Goal: Transaction & Acquisition: Purchase product/service

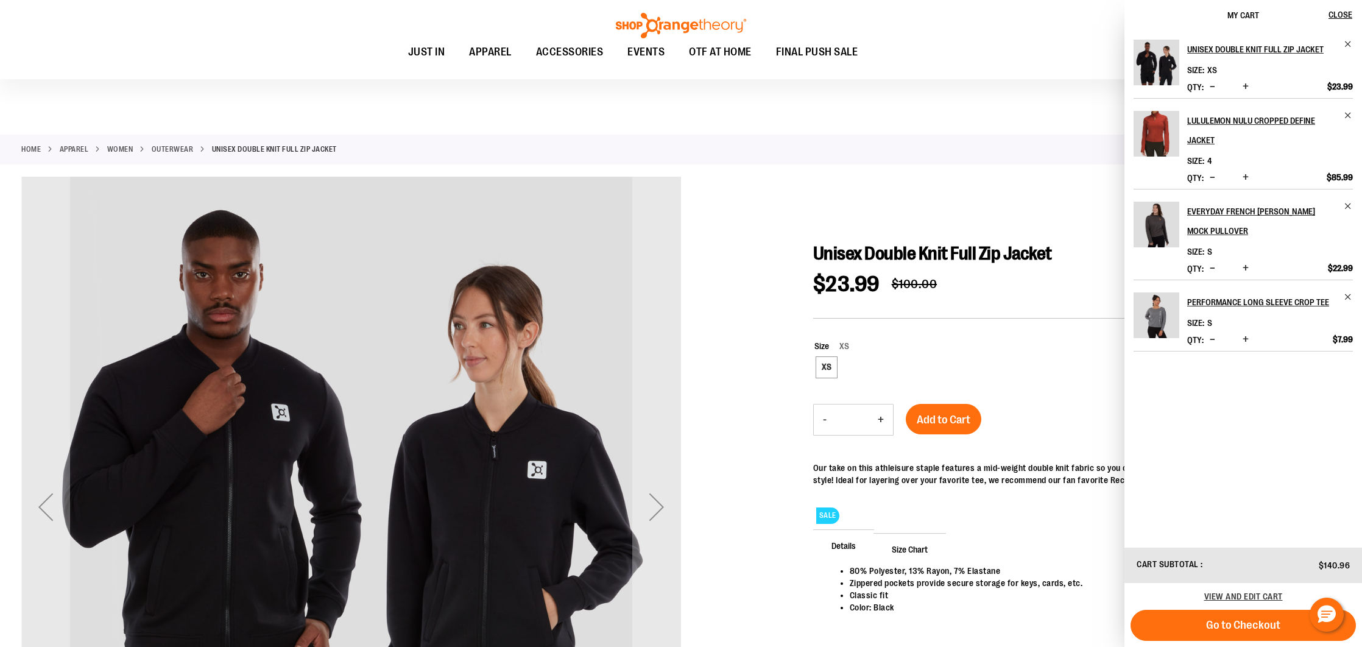
scroll to position [54, 0]
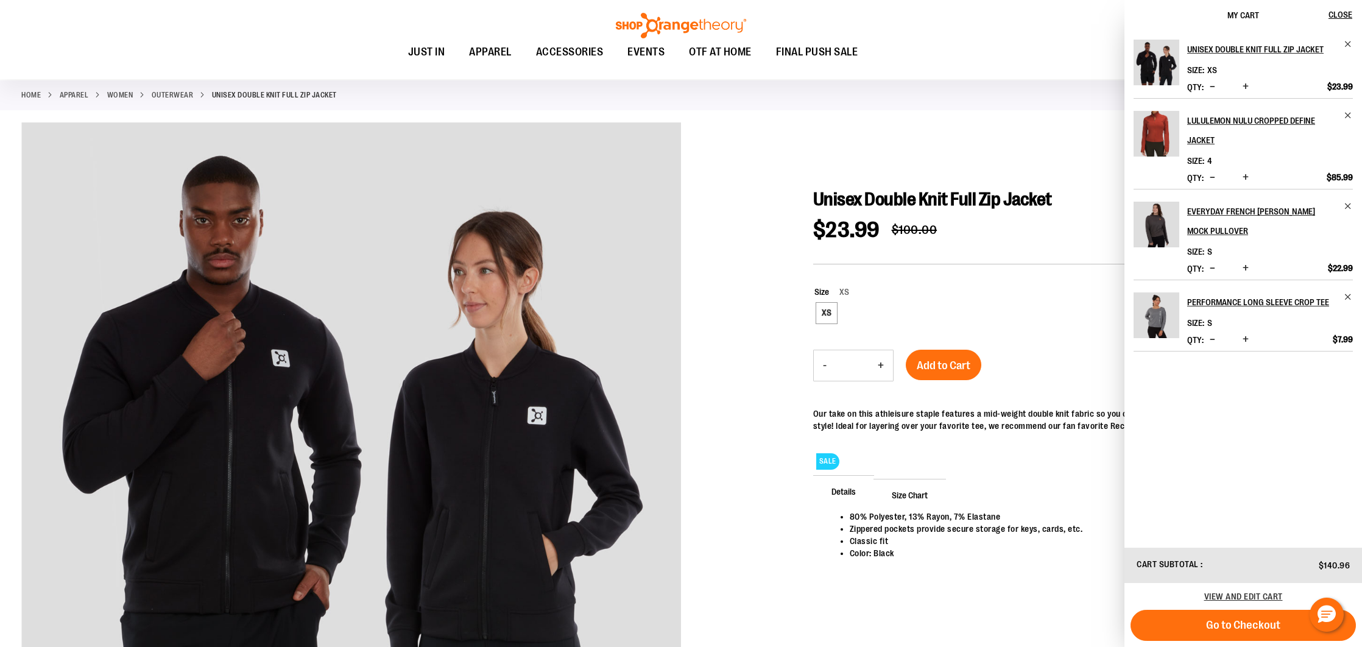
click at [1213, 175] on span "Decrease product quantity" at bounding box center [1212, 177] width 5 height 12
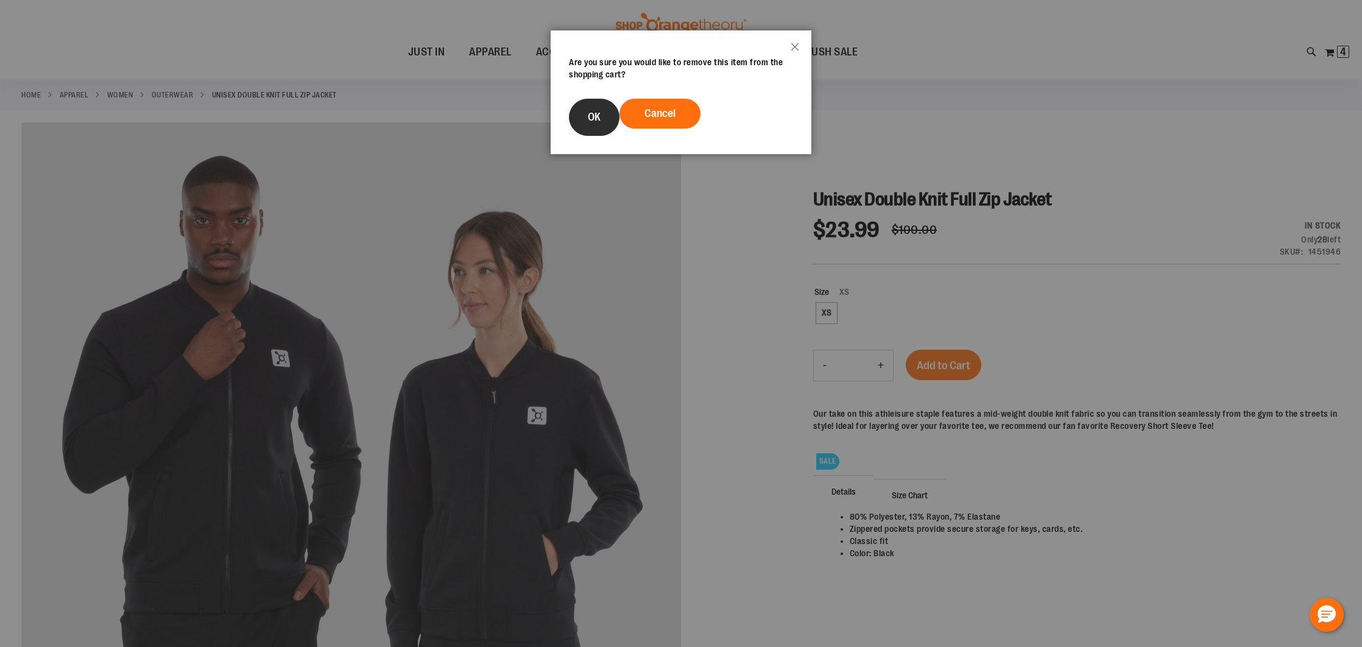
click at [581, 113] on button "OK" at bounding box center [594, 117] width 51 height 37
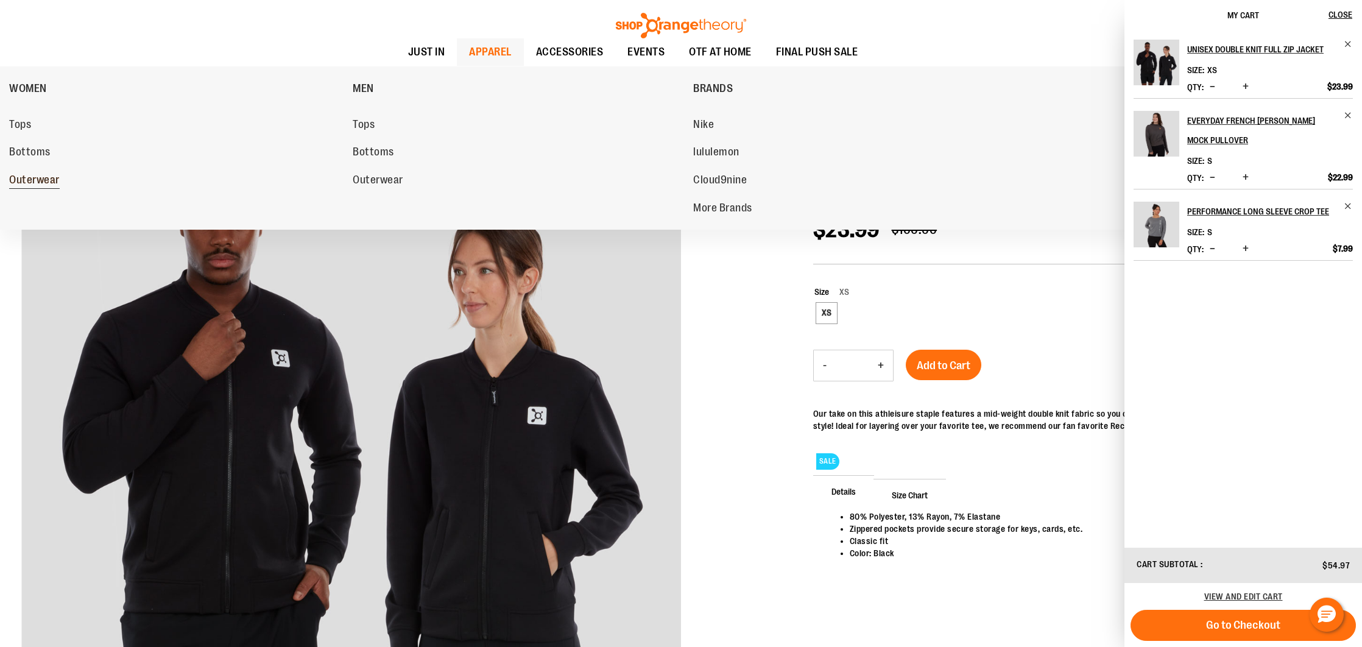
click at [40, 181] on span "Outerwear" at bounding box center [34, 181] width 51 height 15
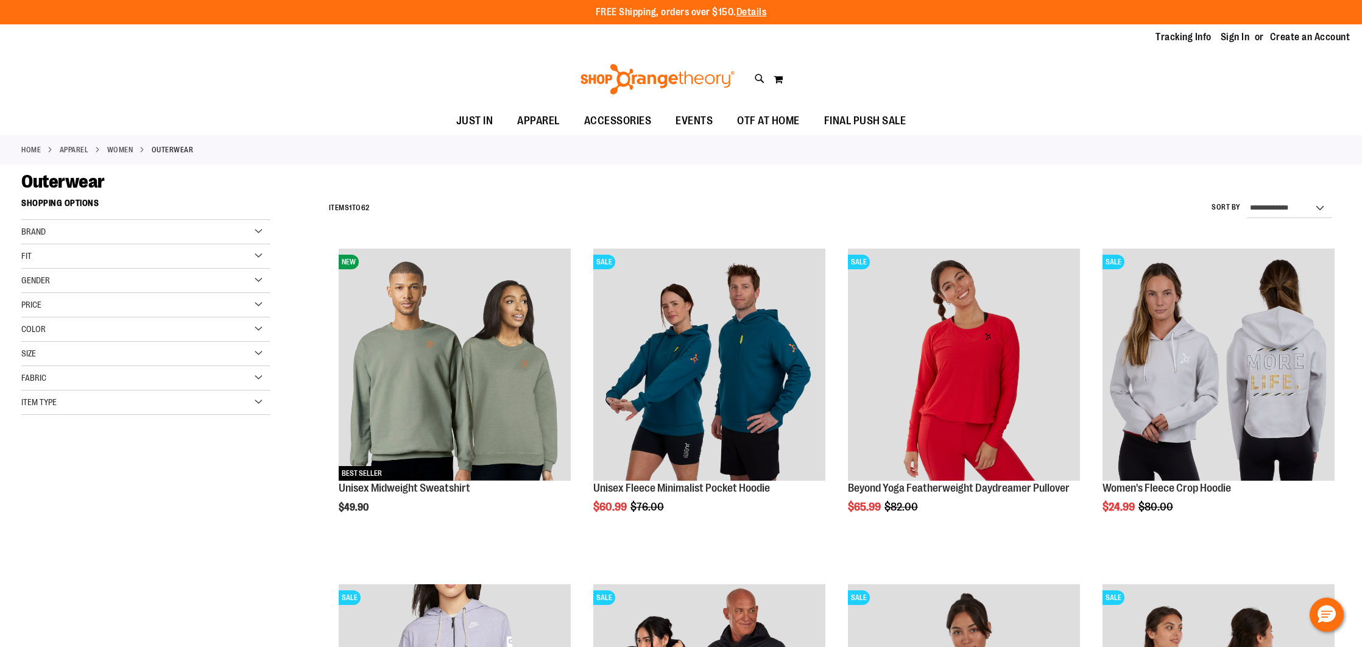
type input "**********"
click at [242, 409] on div "Item Type" at bounding box center [145, 403] width 249 height 24
click at [30, 498] on link "Sweatshirts 20 items" at bounding box center [137, 498] width 239 height 13
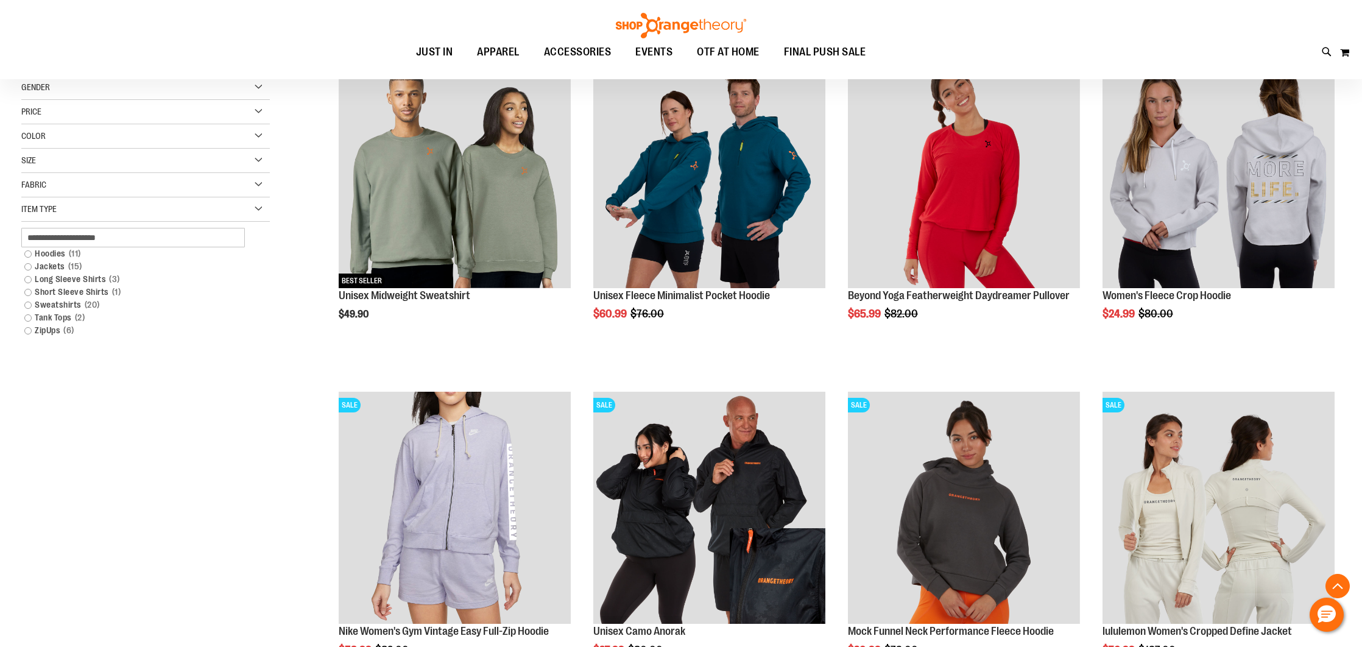
scroll to position [177, 0]
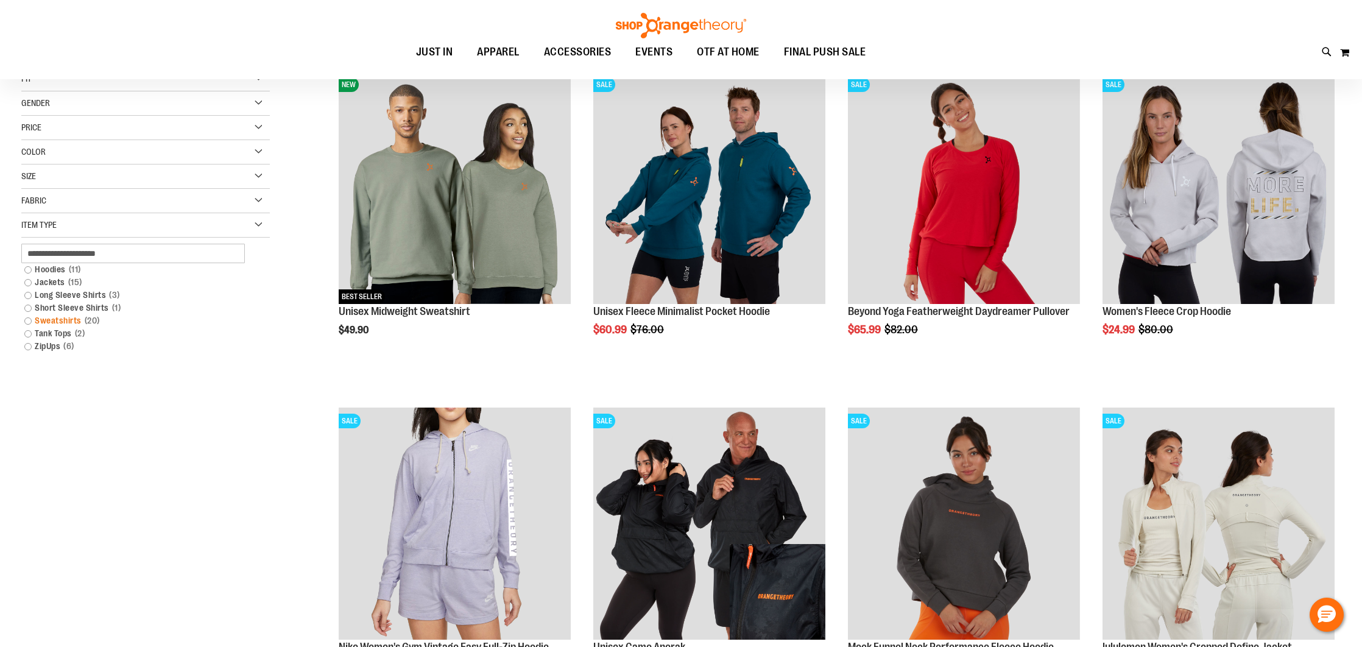
click at [26, 322] on link "Sweatshirts 20 items" at bounding box center [137, 320] width 239 height 13
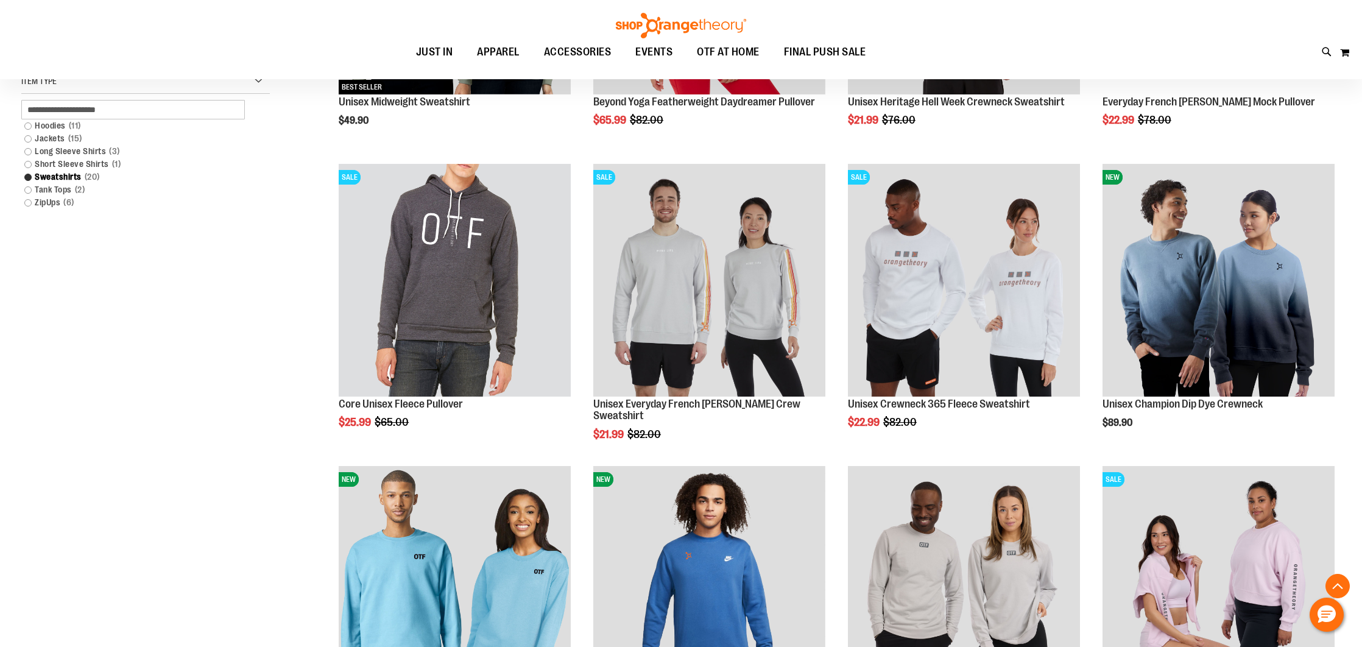
scroll to position [388, 0]
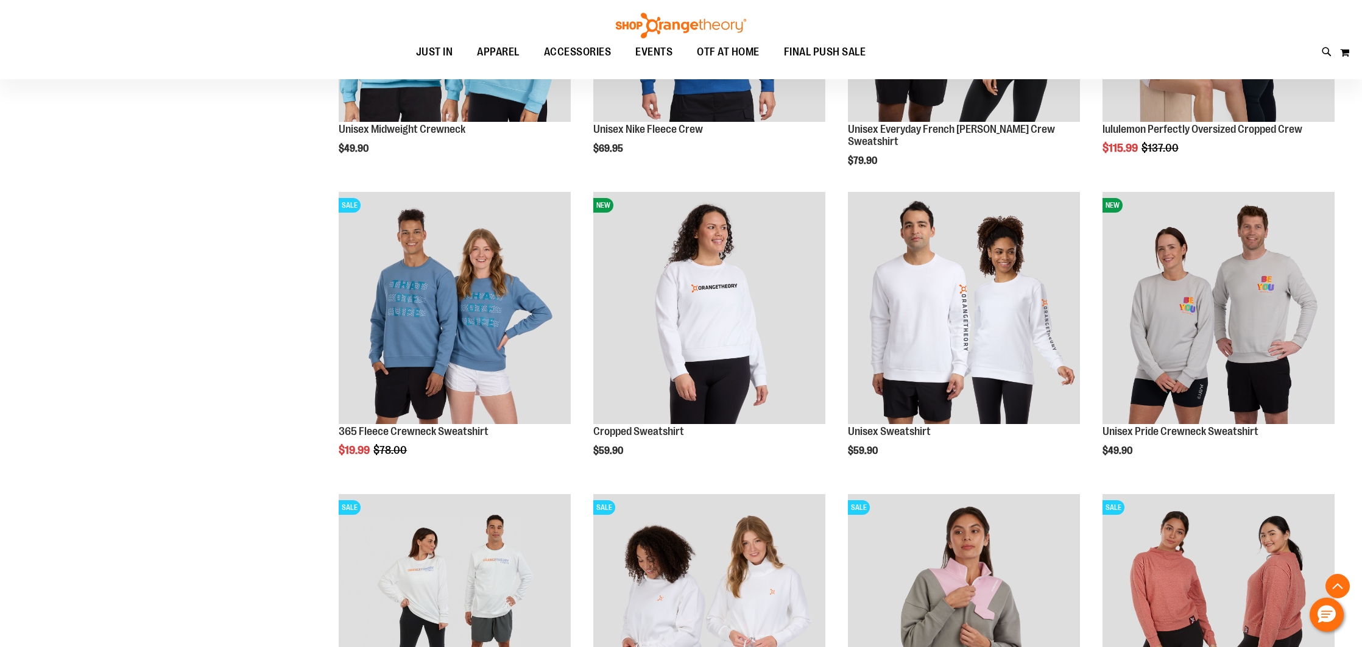
scroll to position [873, 0]
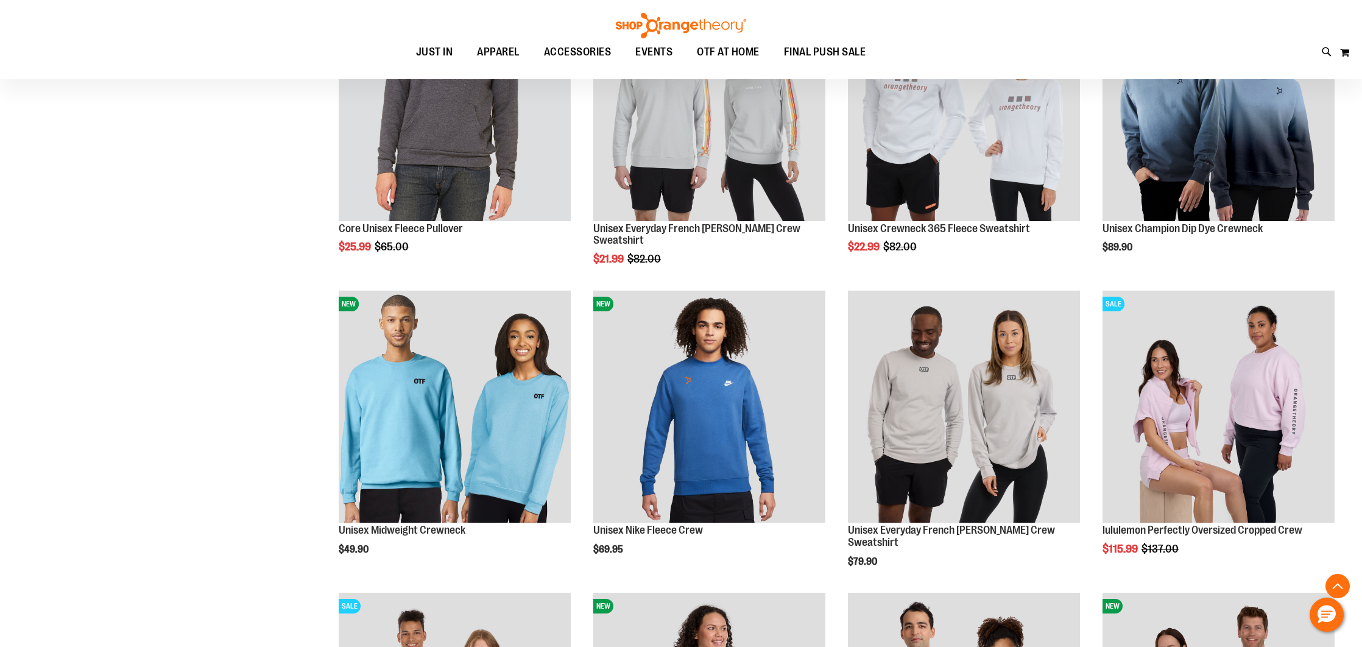
scroll to position [582, 0]
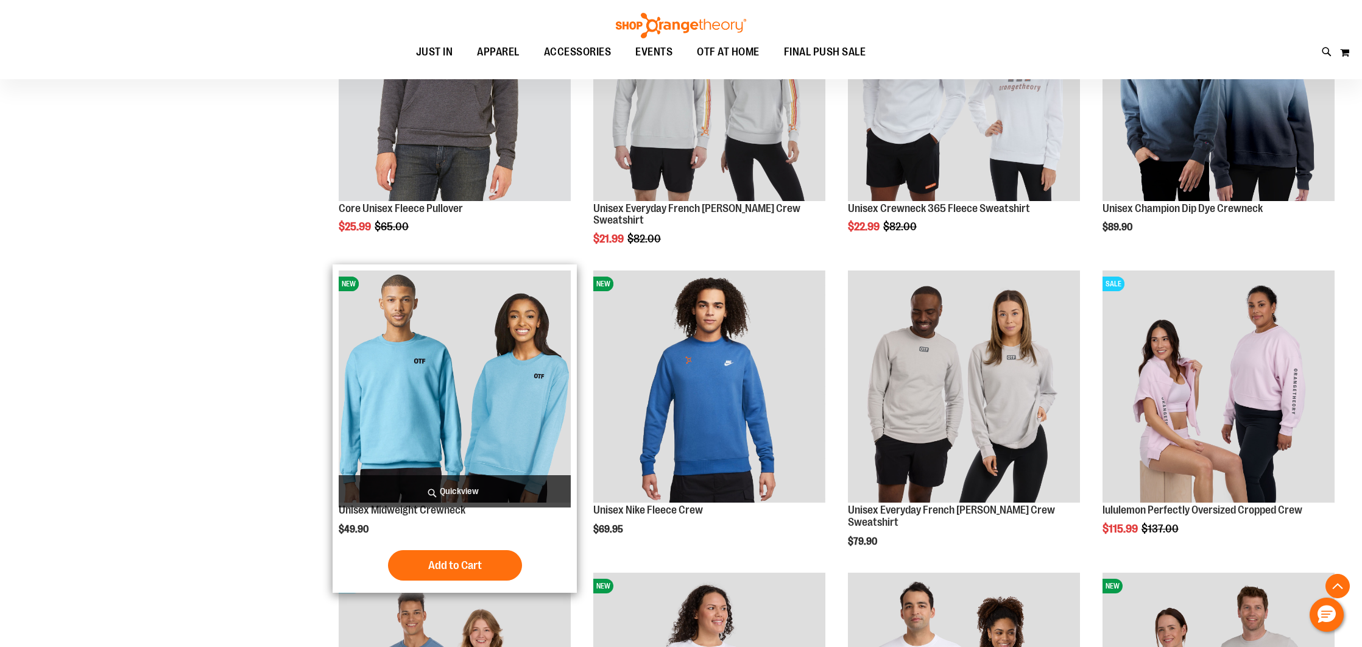
click at [432, 397] on img "product" at bounding box center [455, 387] width 232 height 232
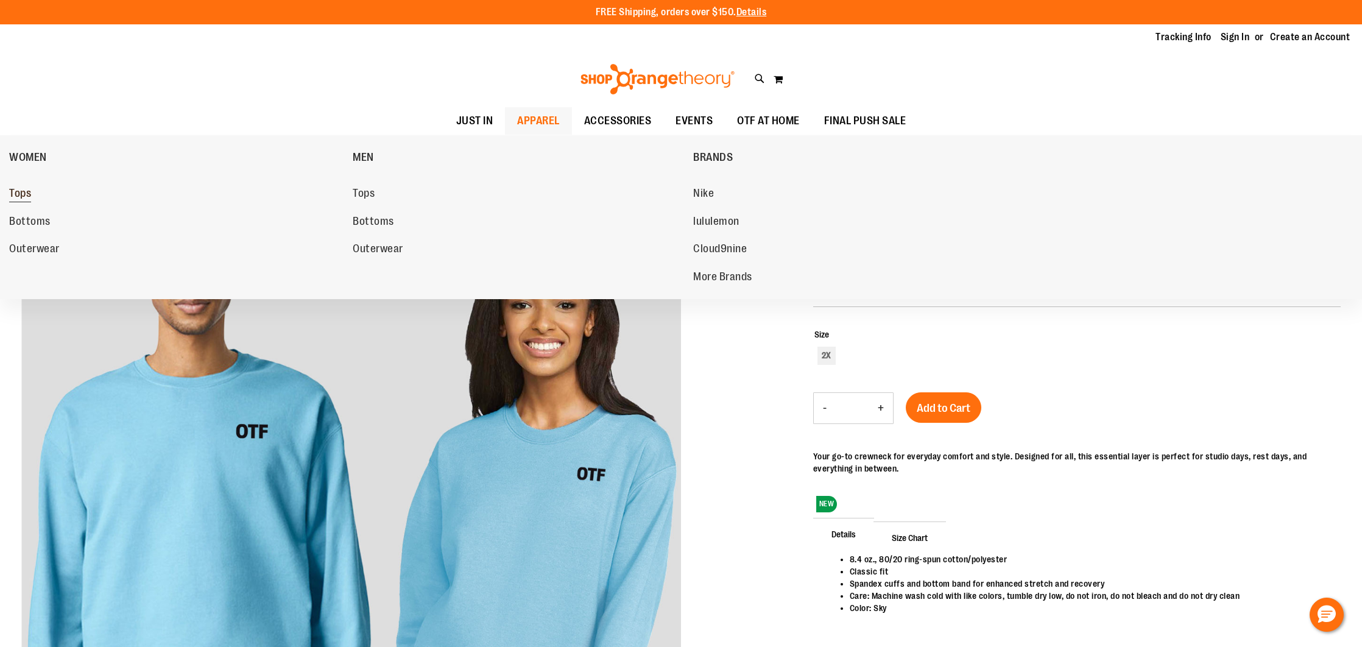
type input "**********"
click at [26, 197] on span "Tops" at bounding box center [20, 194] width 22 height 15
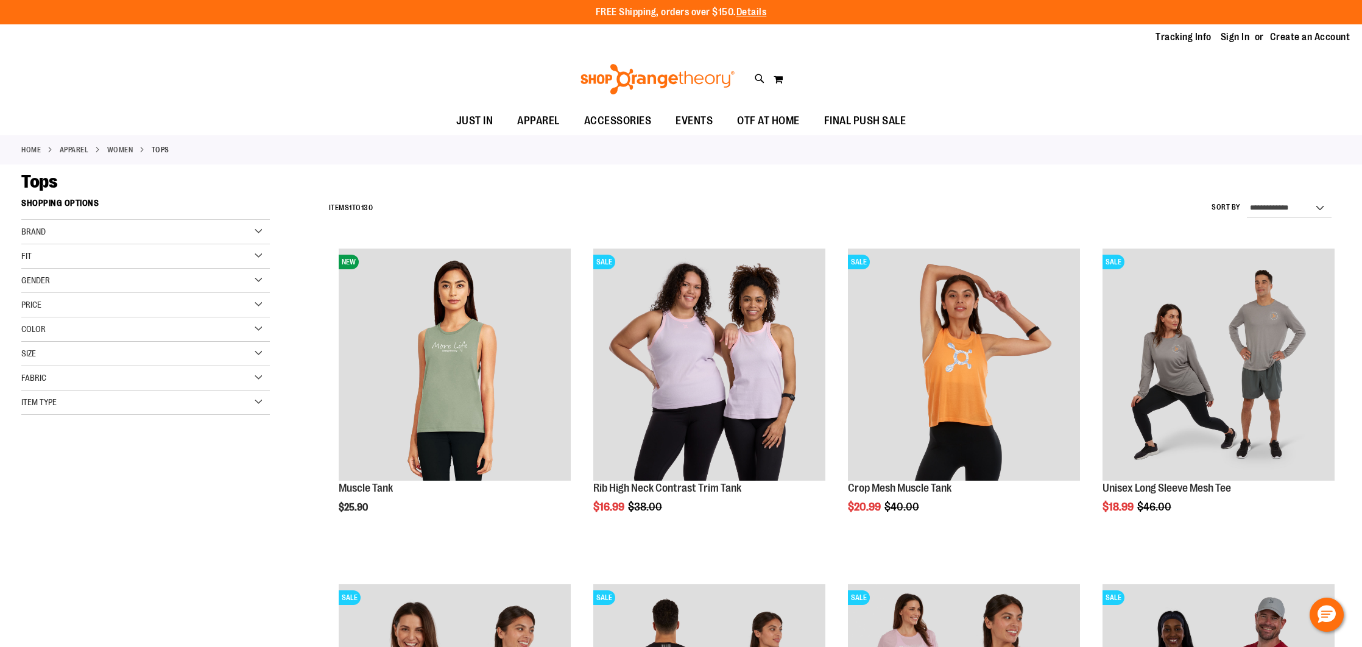
type input "**********"
click at [246, 411] on div "Item Type" at bounding box center [145, 403] width 249 height 24
click at [26, 458] on link "Long Sleeve Shirts 10 items" at bounding box center [137, 459] width 239 height 13
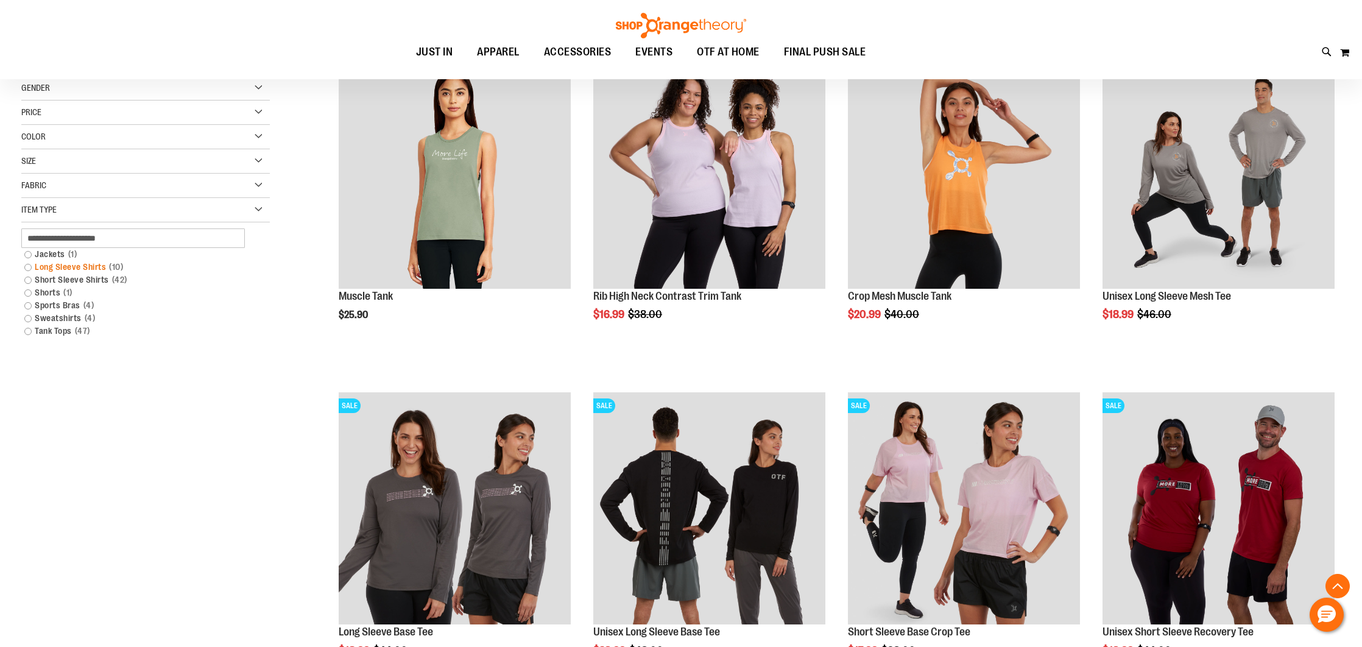
scroll to position [193, 0]
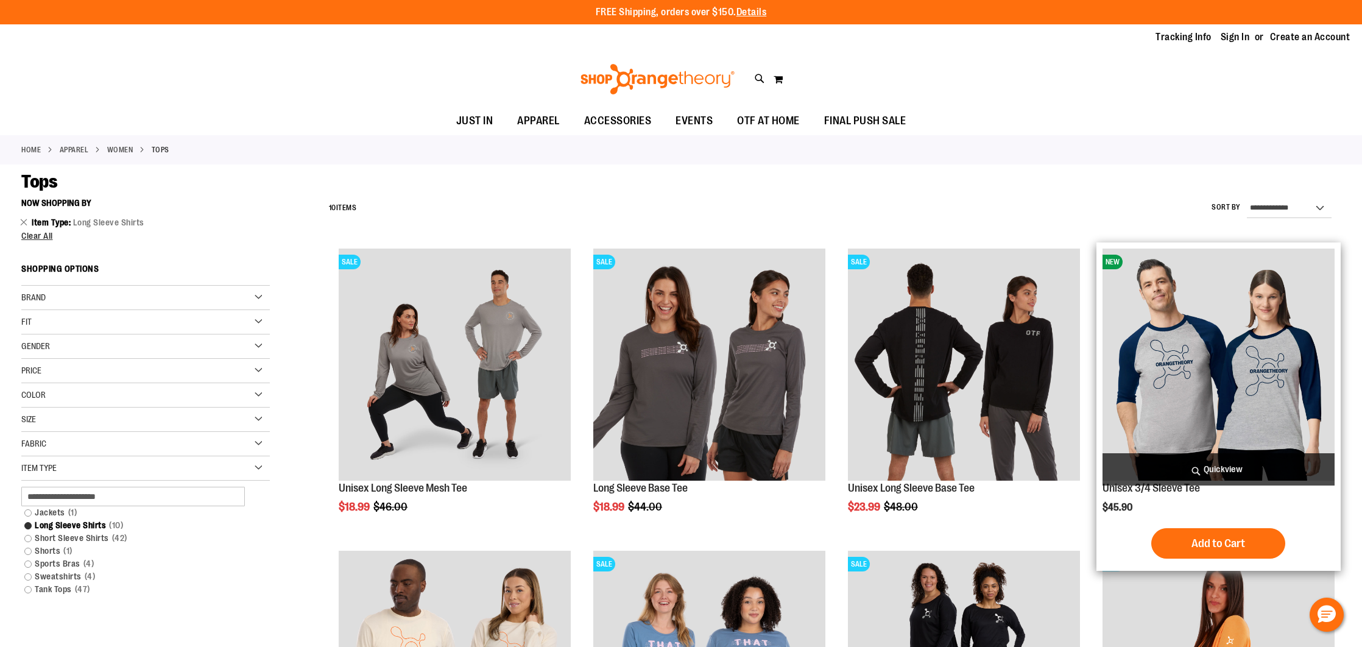
click at [1198, 351] on img "product" at bounding box center [1219, 365] width 232 height 232
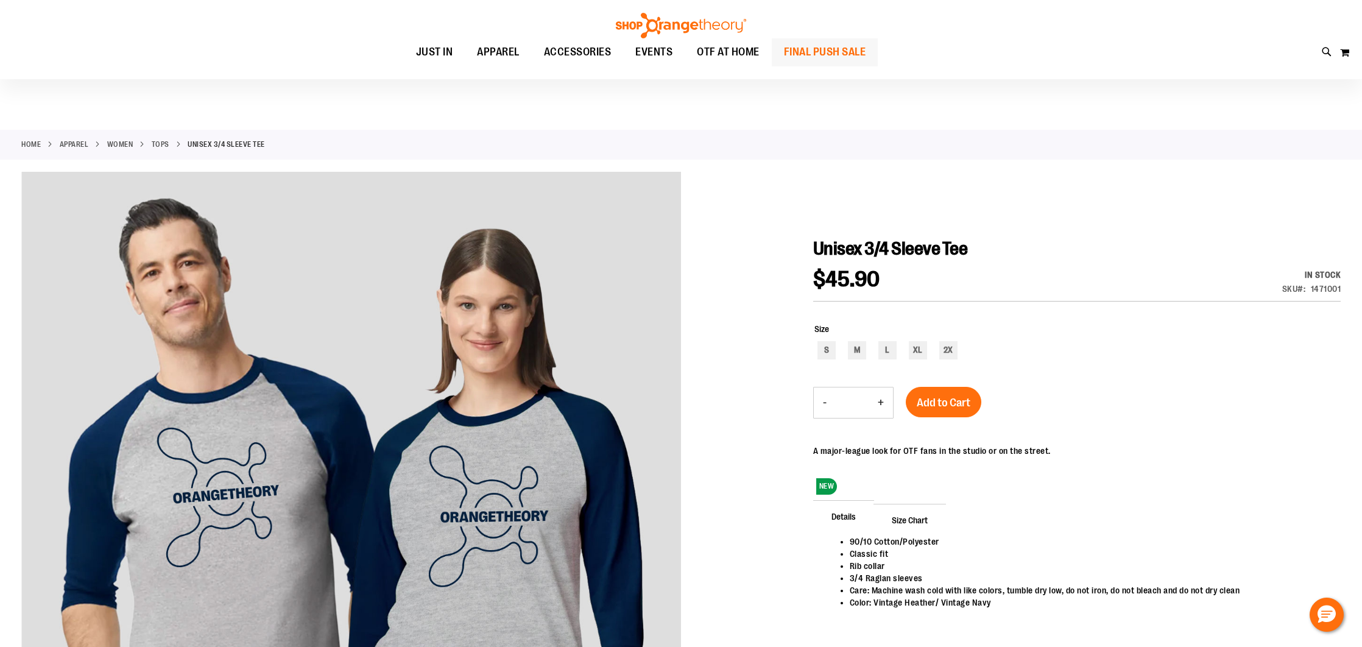
scroll to position [7, 0]
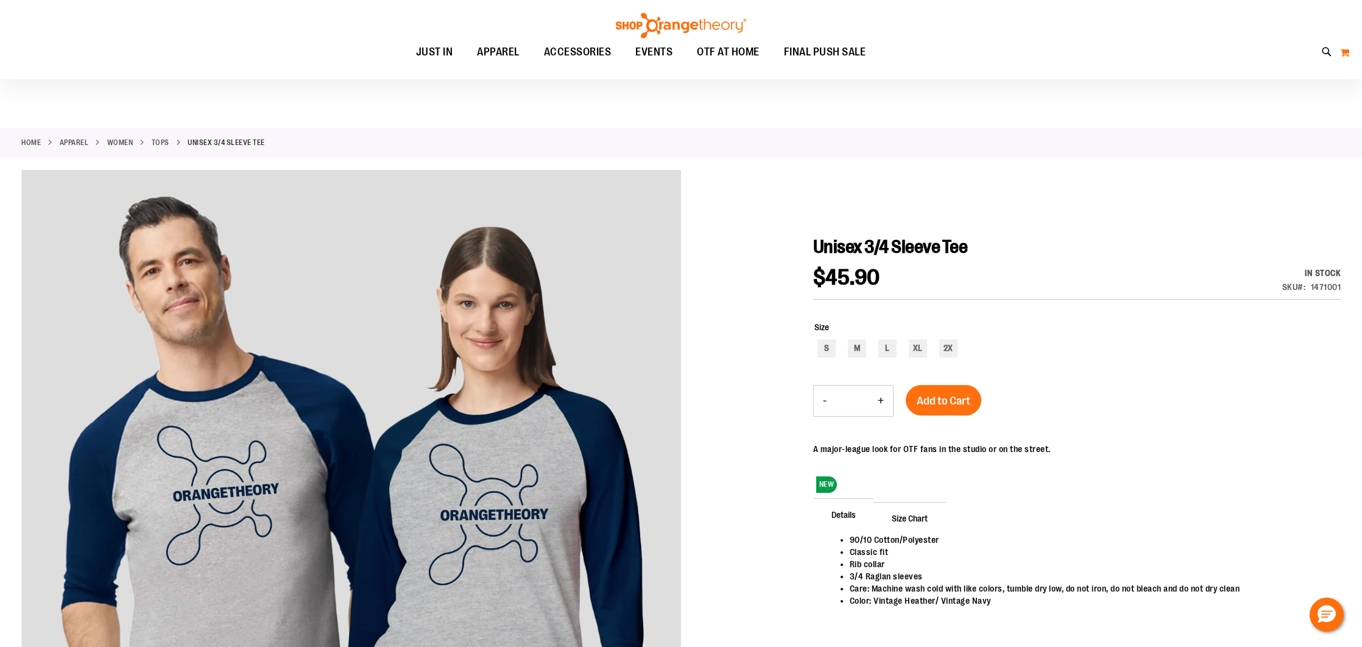
type input "**********"
click at [1345, 53] on button "My Cart" at bounding box center [1345, 52] width 10 height 19
